Goal: Task Accomplishment & Management: Use online tool/utility

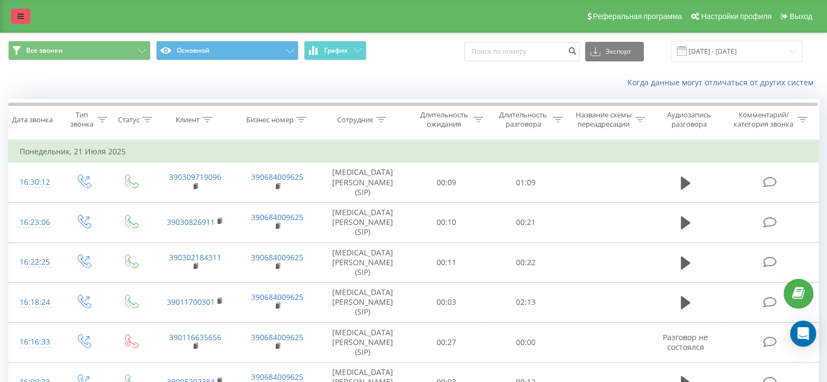
click at [17, 13] on icon at bounding box center [20, 17] width 7 height 8
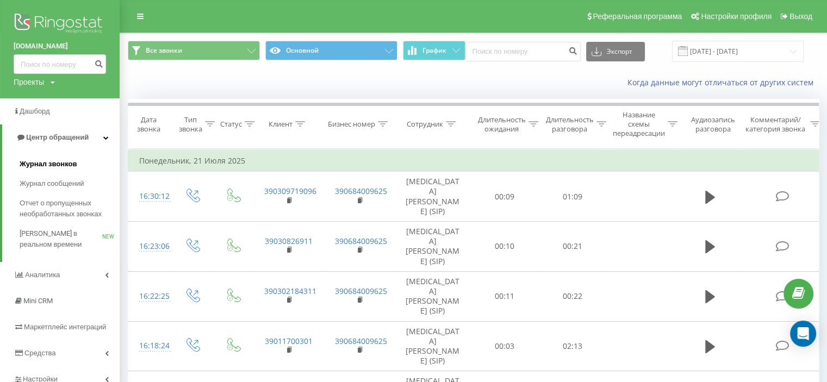
click at [57, 161] on span "Журнал звонков" at bounding box center [48, 164] width 57 height 11
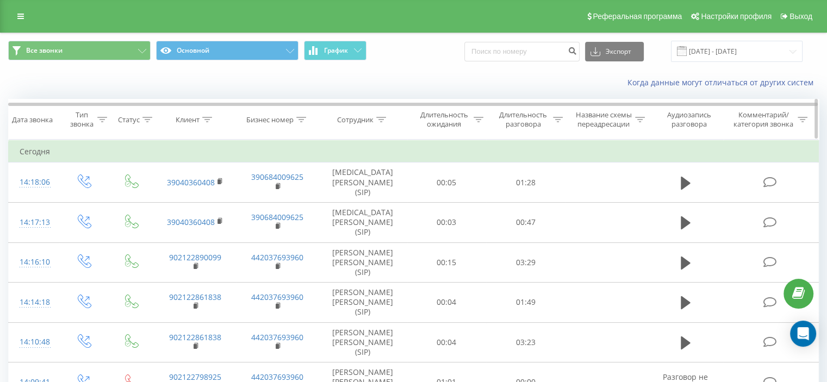
click at [530, 117] on div "Длительность разговора" at bounding box center [523, 119] width 54 height 18
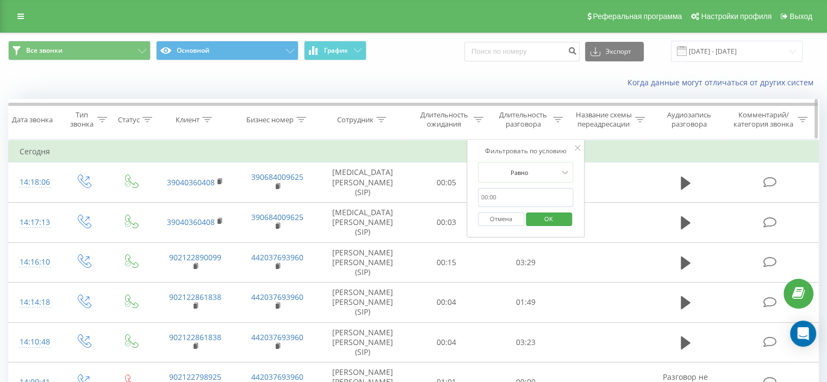
click at [356, 122] on div "Сотрудник" at bounding box center [355, 119] width 36 height 9
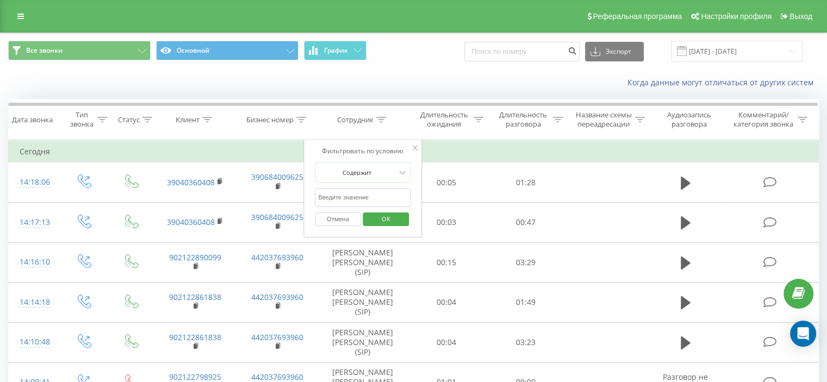
click at [343, 192] on input "text" at bounding box center [363, 197] width 96 height 19
type input "rufat"
click at [382, 220] on span "OK" at bounding box center [386, 218] width 30 height 17
